Goal: Register for event/course

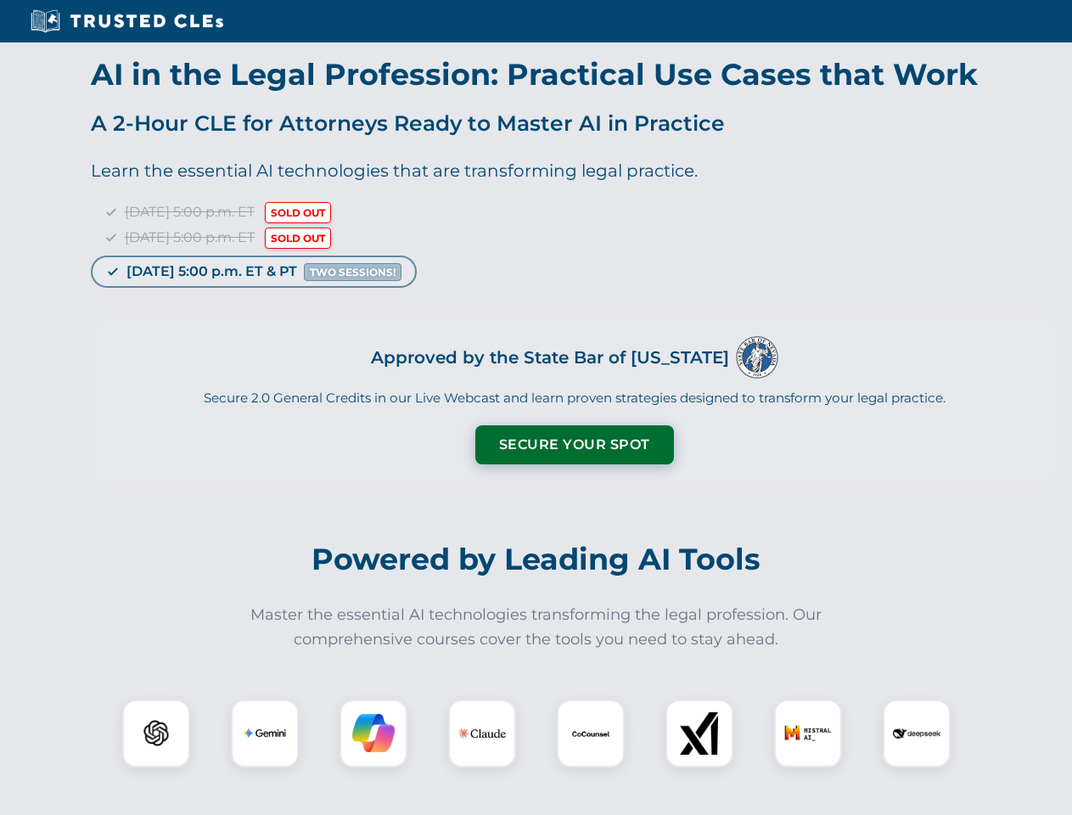
click at [574, 445] on button "Secure Your Spot" at bounding box center [574, 444] width 199 height 39
click at [156, 733] on img at bounding box center [156, 733] width 49 height 49
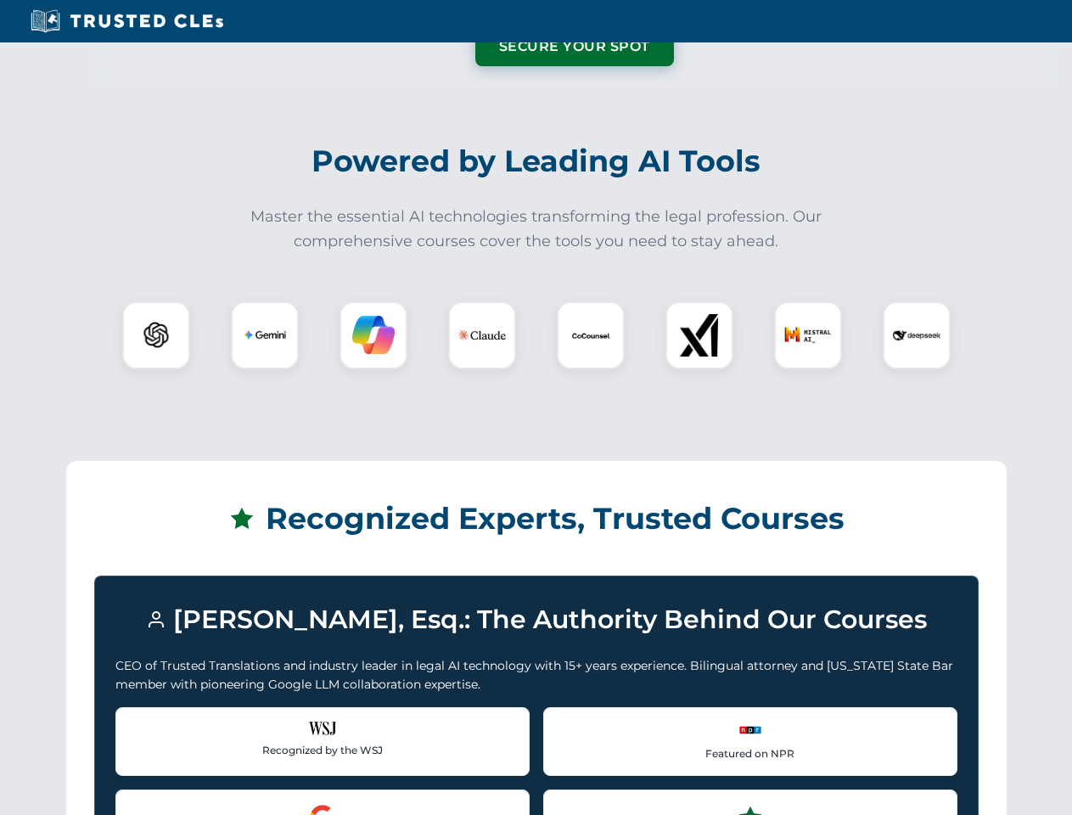
click at [265, 733] on div "Recognized by the WSJ [PERSON_NAME] was featured for his expertise in AI legal …" at bounding box center [322, 741] width 414 height 68
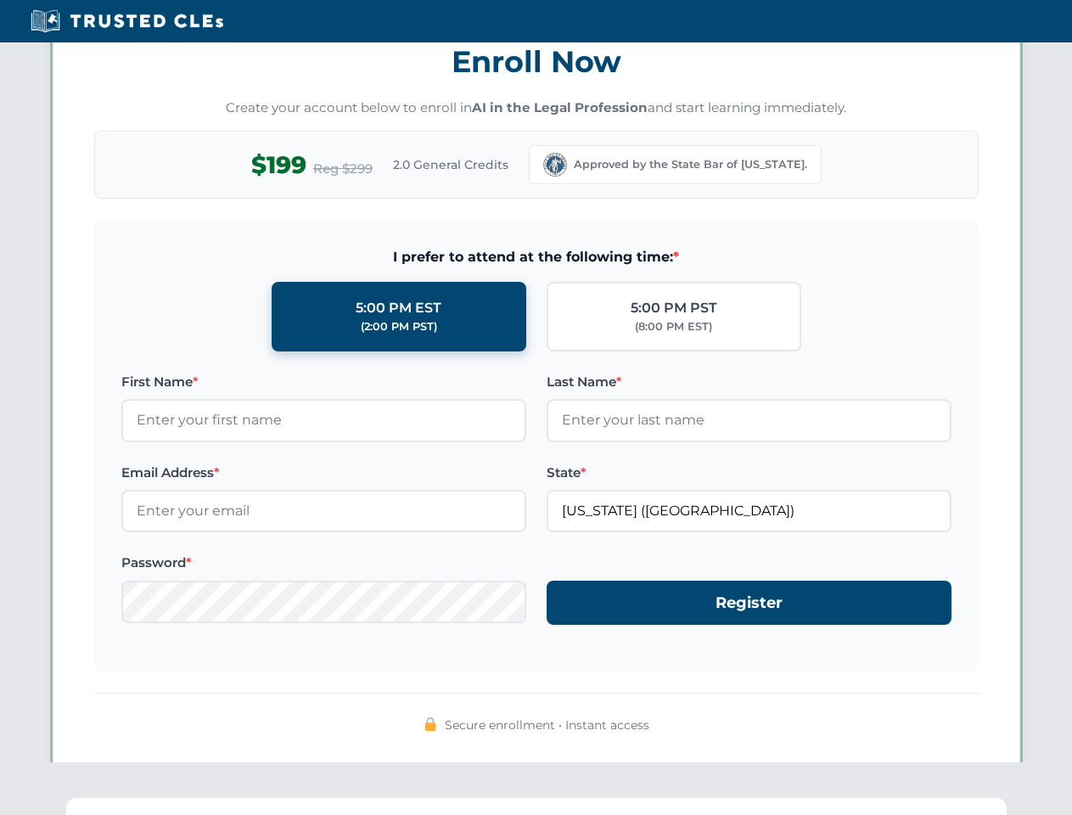
click at [591, 733] on span "Secure enrollment • Instant access" at bounding box center [547, 724] width 205 height 19
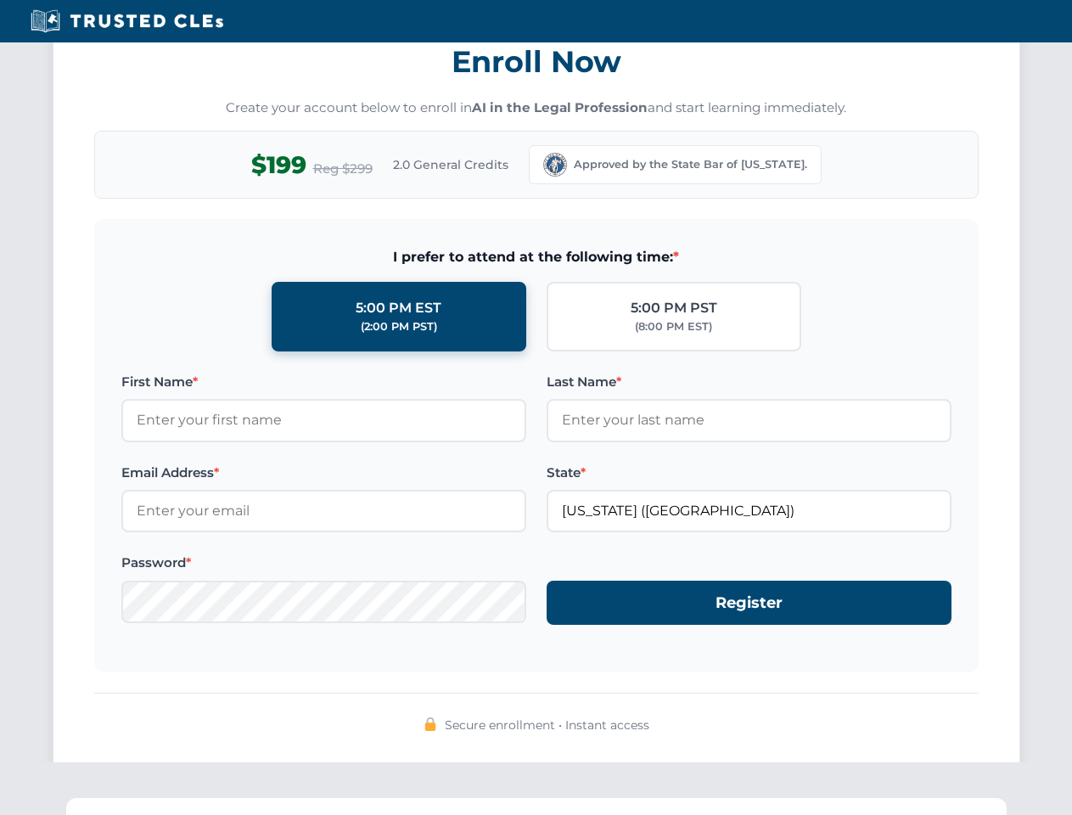
click at [699, 733] on div "Secure enrollment • Instant access" at bounding box center [536, 725] width 884 height 22
click at [808, 733] on div "Secure enrollment • Instant access" at bounding box center [536, 725] width 884 height 22
click at [917, 733] on div "Secure enrollment • Instant access" at bounding box center [536, 725] width 884 height 22
